Goal: Find specific page/section: Find specific page/section

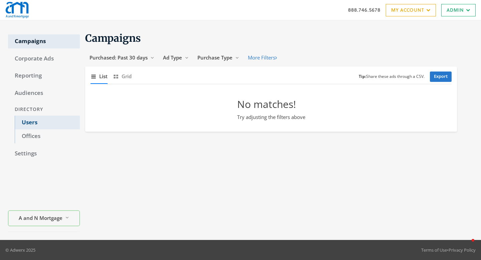
click at [37, 120] on link "Users" at bounding box center [47, 123] width 65 height 14
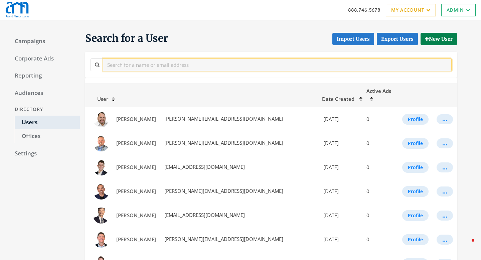
click at [124, 63] on input "text" at bounding box center [277, 64] width 348 height 12
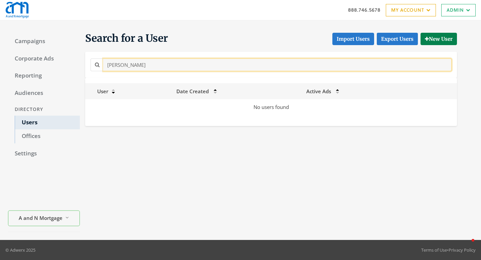
click at [124, 63] on input "sam" at bounding box center [277, 64] width 348 height 12
type input "josue"
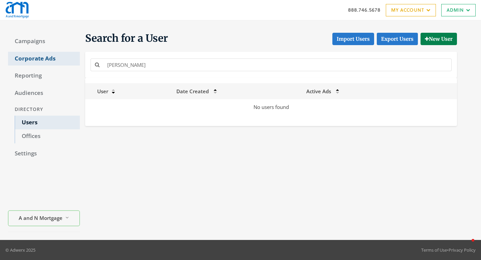
click at [33, 57] on link "Corporate Ads" at bounding box center [44, 59] width 72 height 14
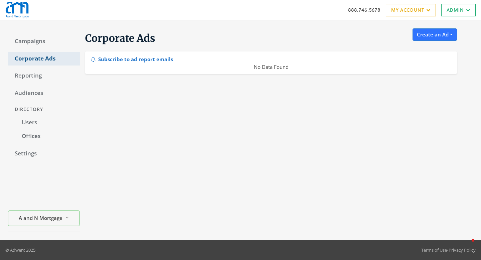
click at [52, 57] on link "Corporate Ads" at bounding box center [44, 59] width 72 height 14
